Goal: Task Accomplishment & Management: Use online tool/utility

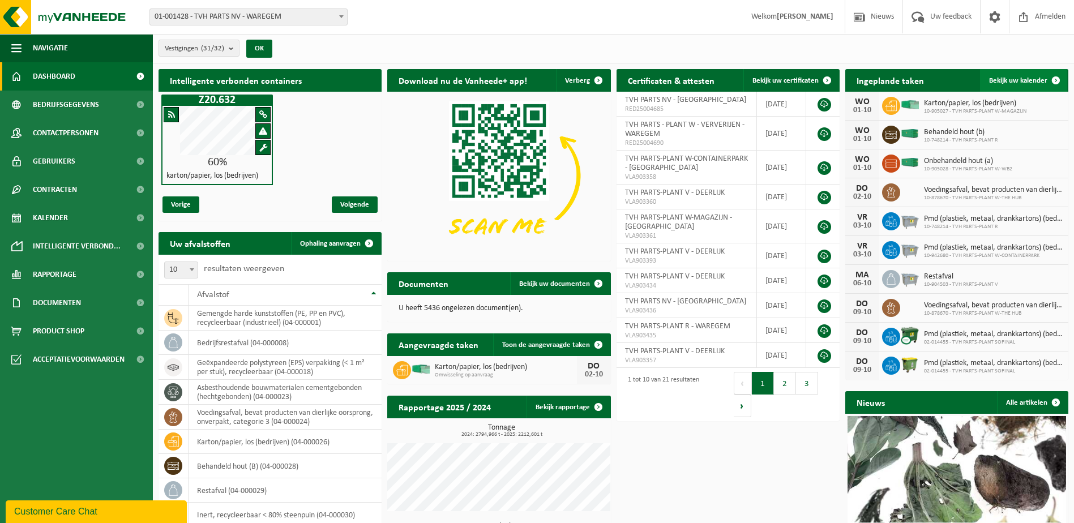
click at [1057, 80] on span at bounding box center [1055, 80] width 23 height 23
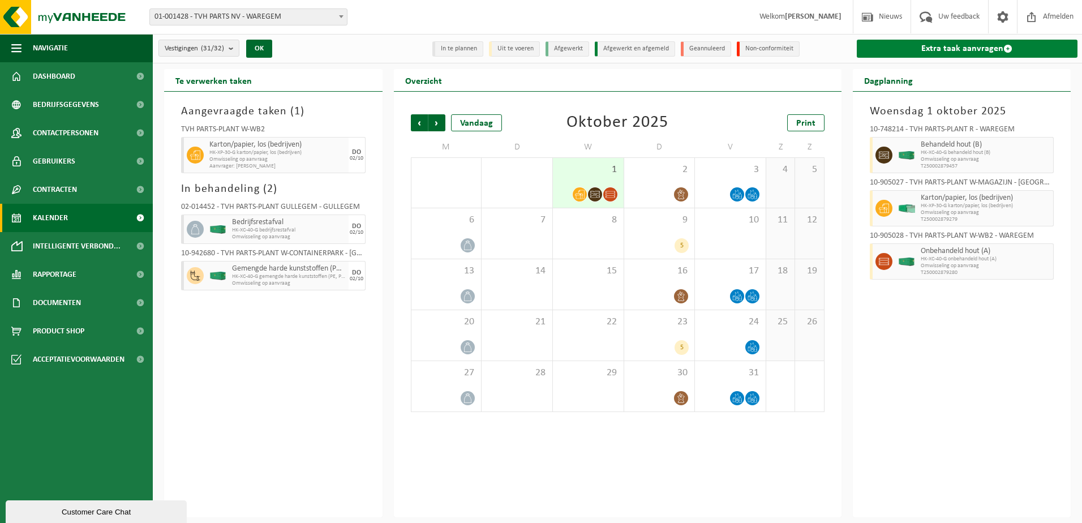
click at [1006, 48] on span at bounding box center [1008, 48] width 9 height 9
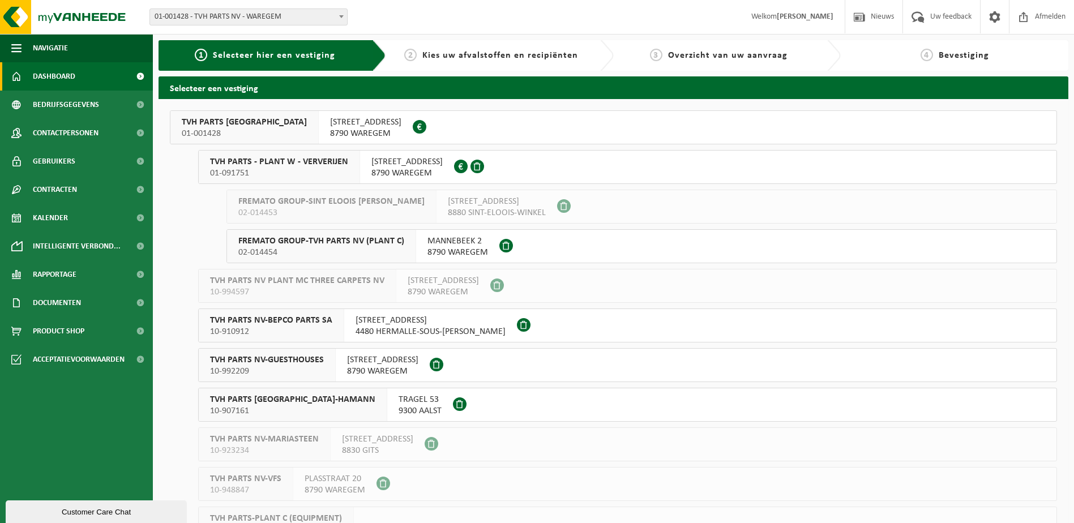
click at [49, 74] on span "Dashboard" at bounding box center [54, 76] width 42 height 28
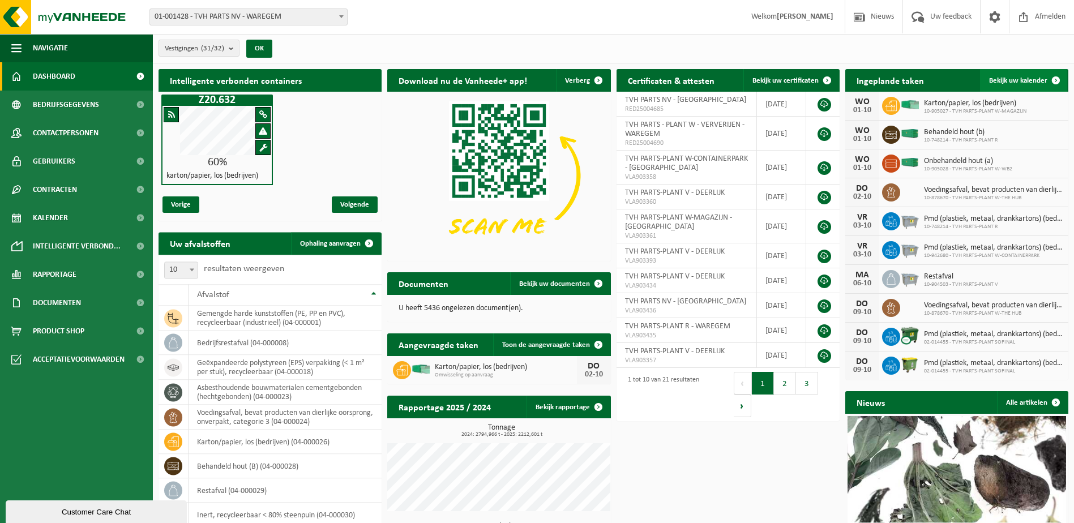
click at [1059, 75] on span at bounding box center [1055, 80] width 23 height 23
